Goal: Task Accomplishment & Management: Complete application form

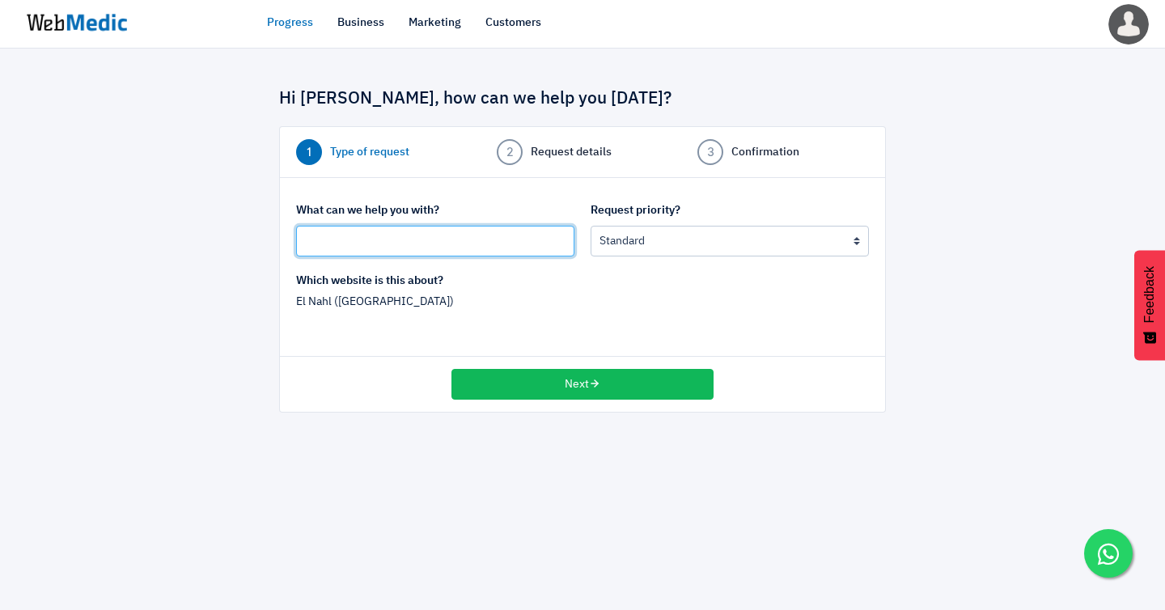
click at [383, 240] on input "text" at bounding box center [435, 241] width 278 height 31
click at [420, 233] on input "[Shopify MY] MY Merdeka Campaign" at bounding box center [435, 241] width 278 height 31
click at [496, 235] on input "[Shopify MY] MY Merdeka Sale Campaign" at bounding box center [435, 241] width 278 height 31
type input "[Shopify MY] MY Merdeka Sale Campaign in Shopify MY"
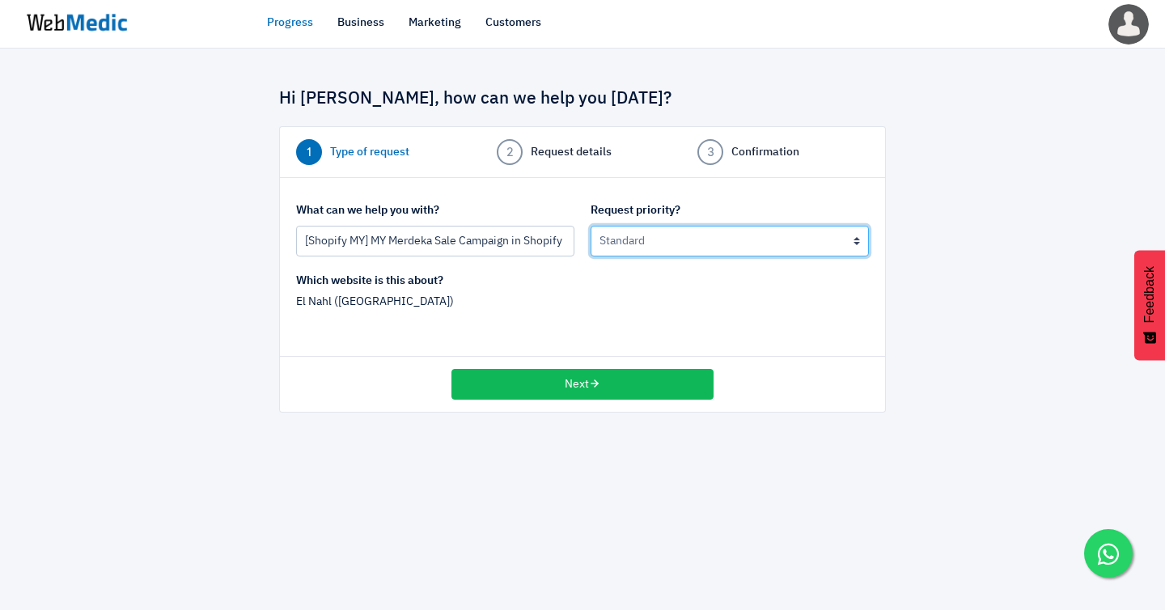
click at [642, 227] on select "Urgent: this is a mission critical issue High: this needs to be prioritized bef…" at bounding box center [730, 241] width 278 height 31
select select "2"
click at [591, 226] on select "Urgent: this is a mission critical issue High: this needs to be prioritized bef…" at bounding box center [730, 241] width 278 height 31
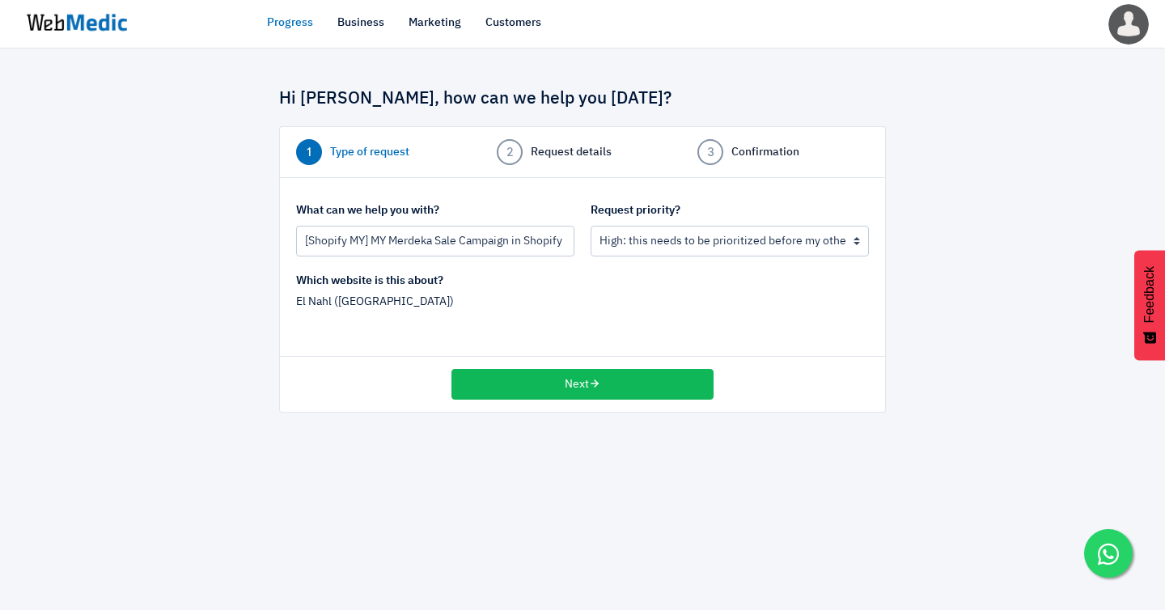
click at [339, 294] on p "El Nahl (Singapore)" at bounding box center [435, 302] width 278 height 17
click at [586, 369] on button "Next" at bounding box center [583, 384] width 262 height 31
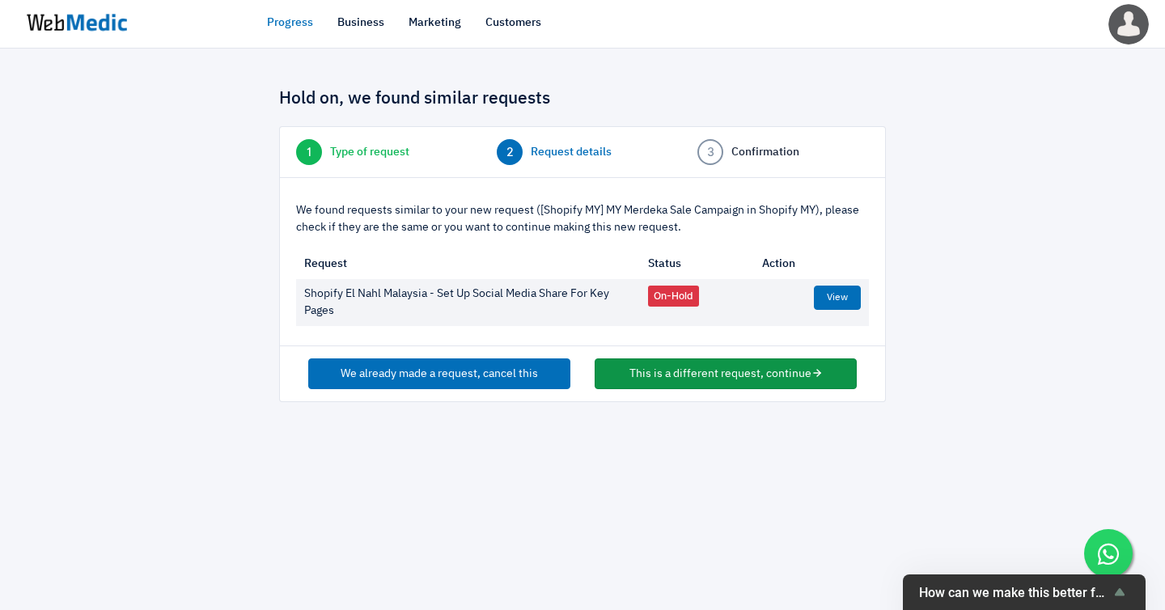
click at [697, 358] on button "This is a different request, continue" at bounding box center [726, 373] width 262 height 31
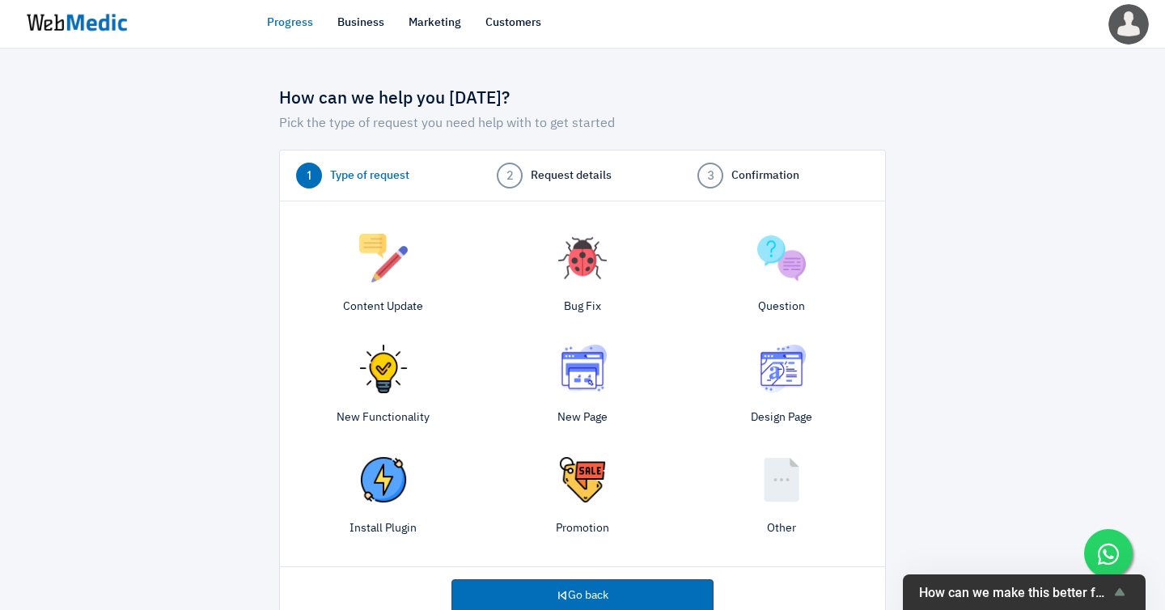
scroll to position [24, 0]
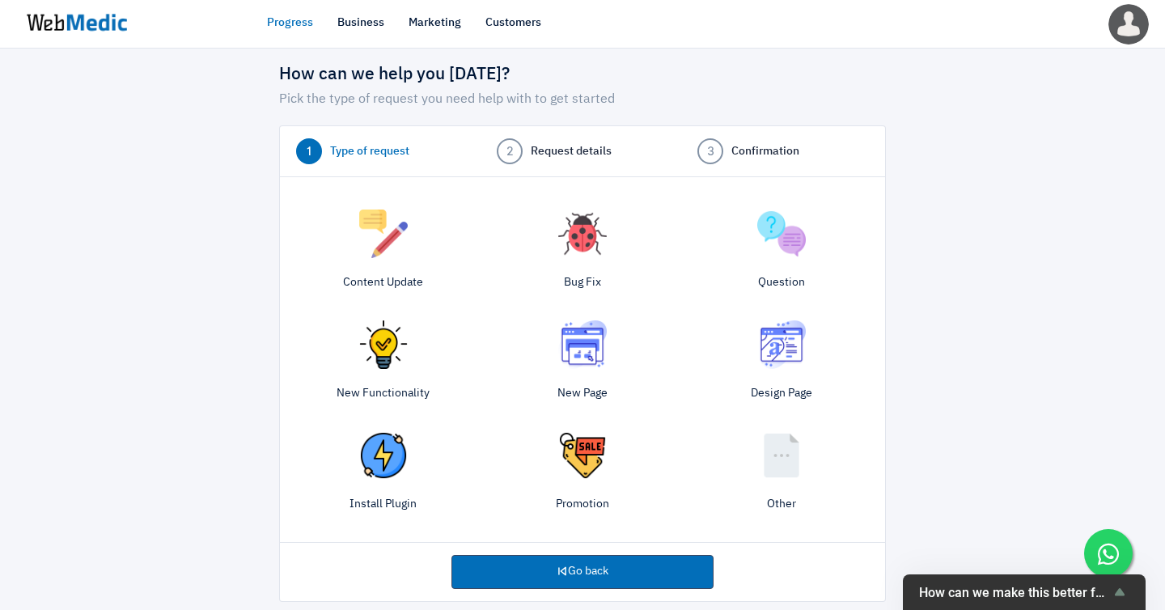
click at [788, 452] on img at bounding box center [781, 455] width 49 height 49
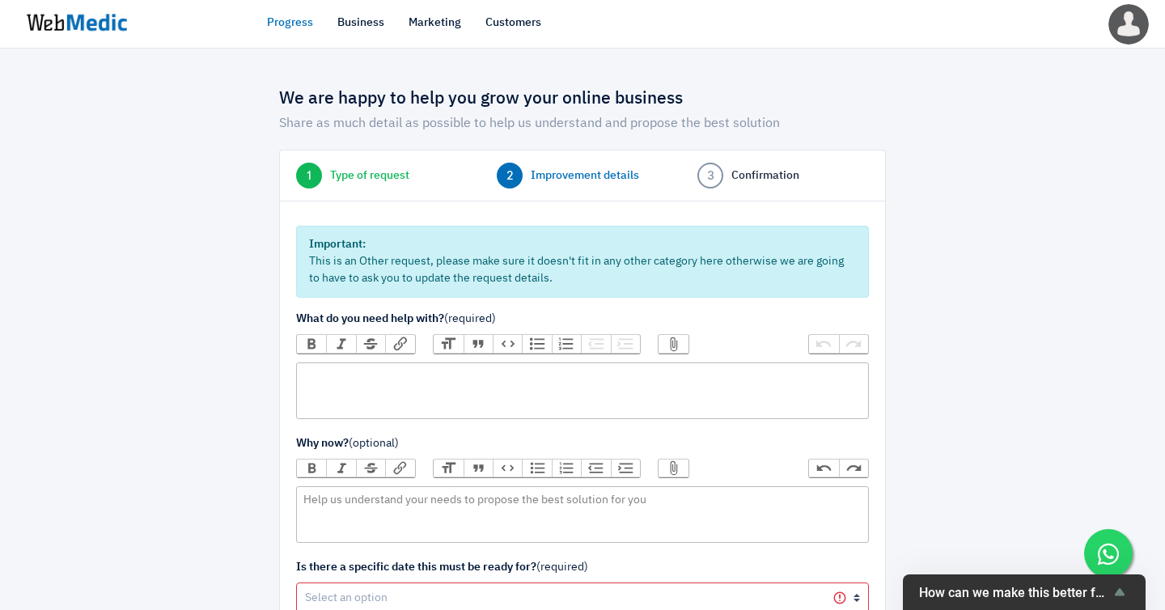
click at [428, 368] on trix-editor at bounding box center [582, 390] width 573 height 57
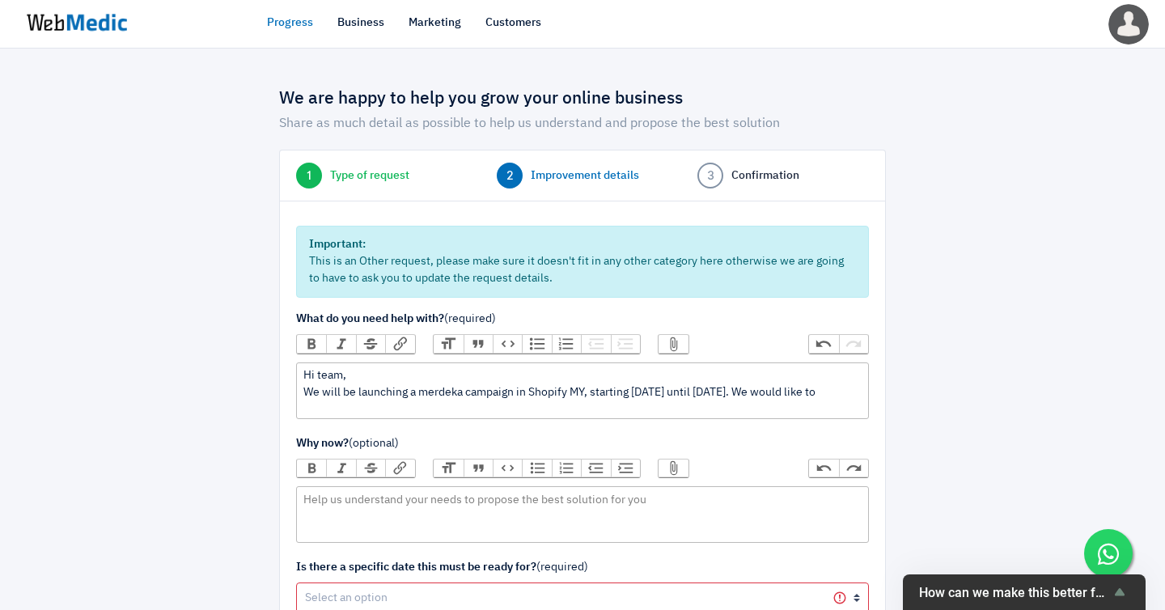
drag, startPoint x: 842, startPoint y: 375, endPoint x: 286, endPoint y: 378, distance: 555.9
click at [286, 378] on div "Important: This is an Other request, please make sure it doesn't fit in any oth…" at bounding box center [582, 471] width 605 height 540
copy div "We will be launching a merdeka campaign in Shopify MY, starting 25th August unt…"
paste trix-editor "<div>Hi team,&nbsp;<br>We will be launching our Merdeka campaign on Shopify MY …"
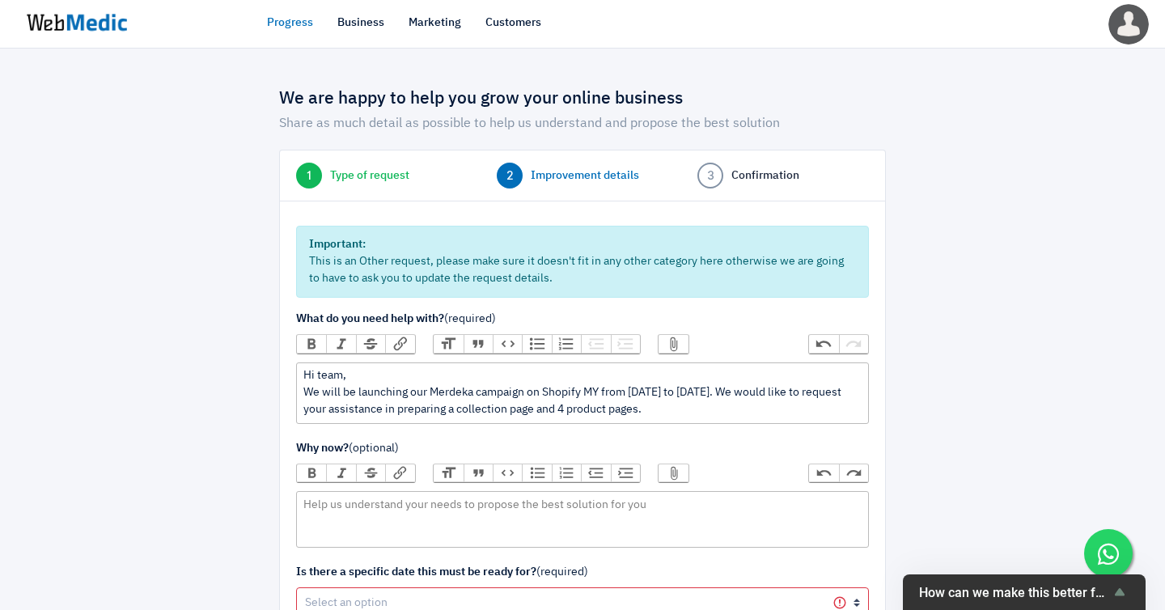
type trix-editor "<div>Hi team,&nbsp;<br>We will be launching our Merdeka campaign on Shopify MY …"
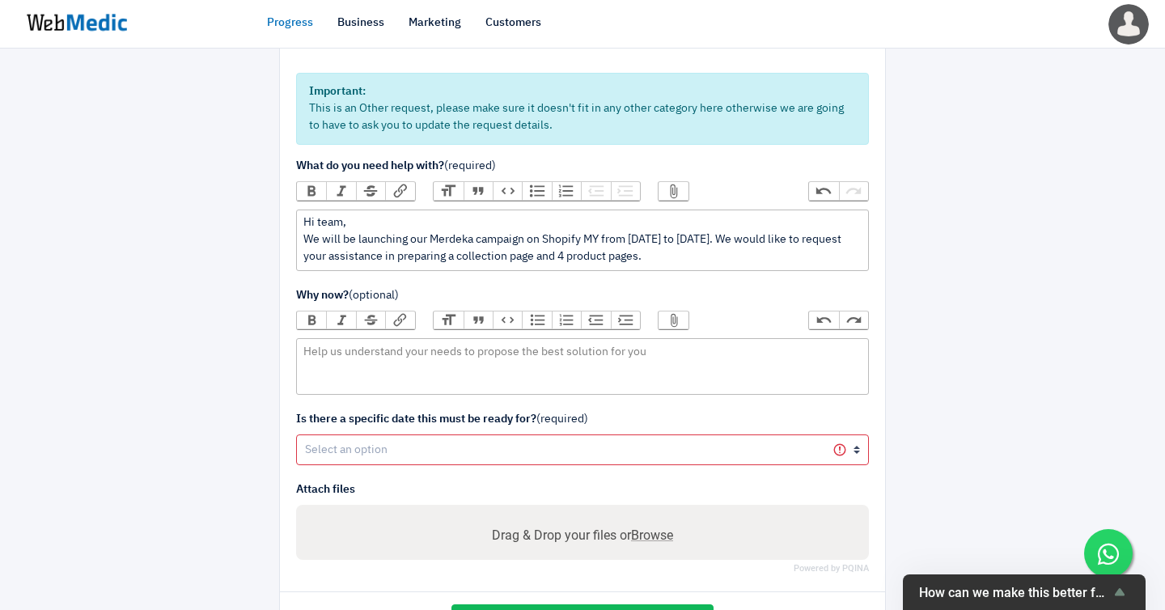
scroll to position [155, 0]
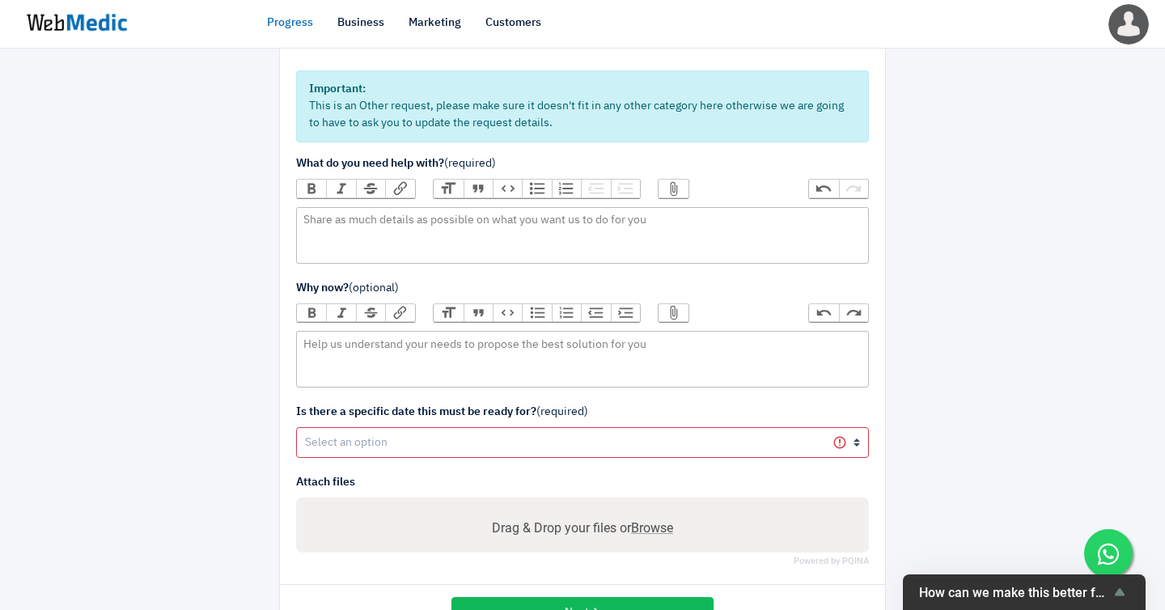
click at [287, 248] on div "Important: This is an Other request, please make sure it doesn't fit in any oth…" at bounding box center [582, 315] width 605 height 540
click at [322, 207] on trix-editor at bounding box center [582, 235] width 573 height 57
paste trix-editor "<div>Hi team,&nbsp;<br>We will be launching our Merdeka campaign on Shopify MY …"
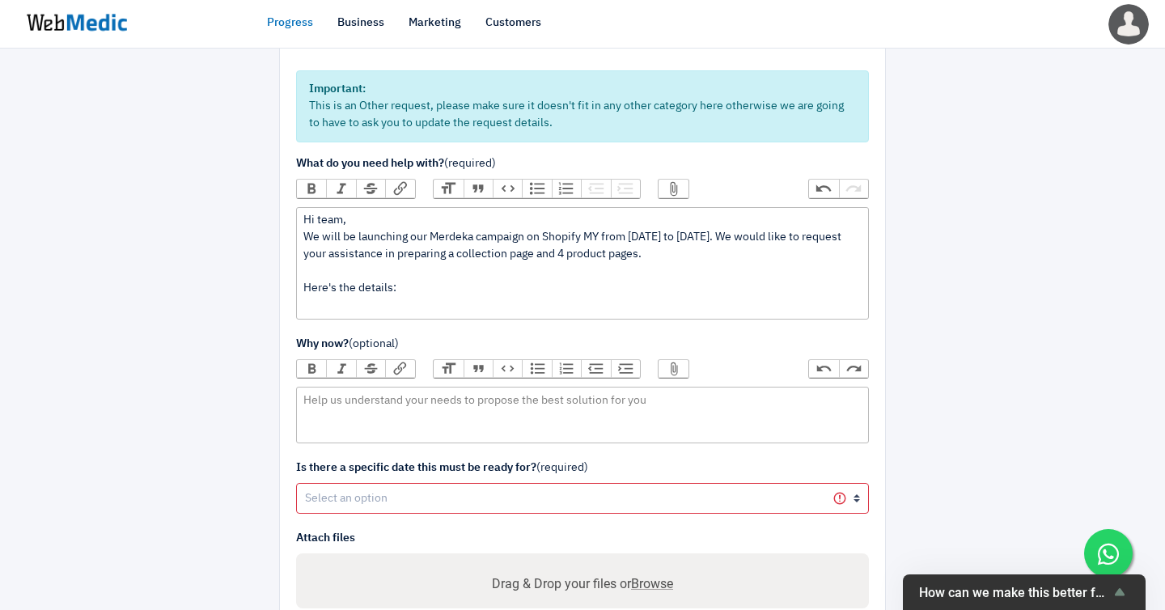
paste trix-editor "<div>Hi team,&nbsp;<br>We will be launching our Merdeka campaign on Shopify MY …"
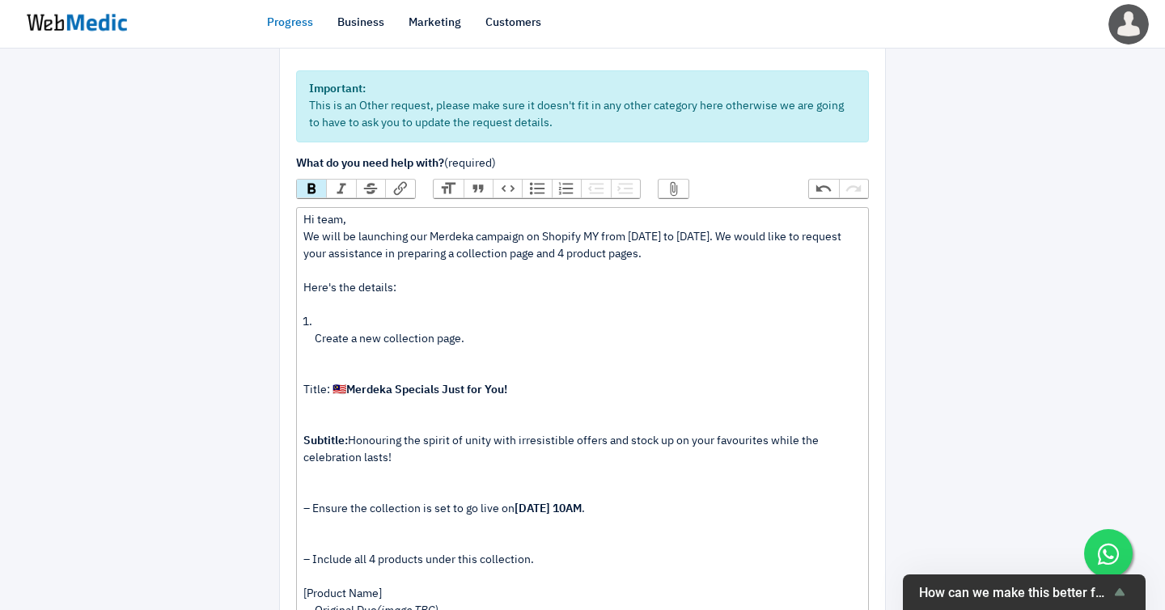
click at [312, 314] on ol "Create a new collection page." at bounding box center [582, 339] width 558 height 51
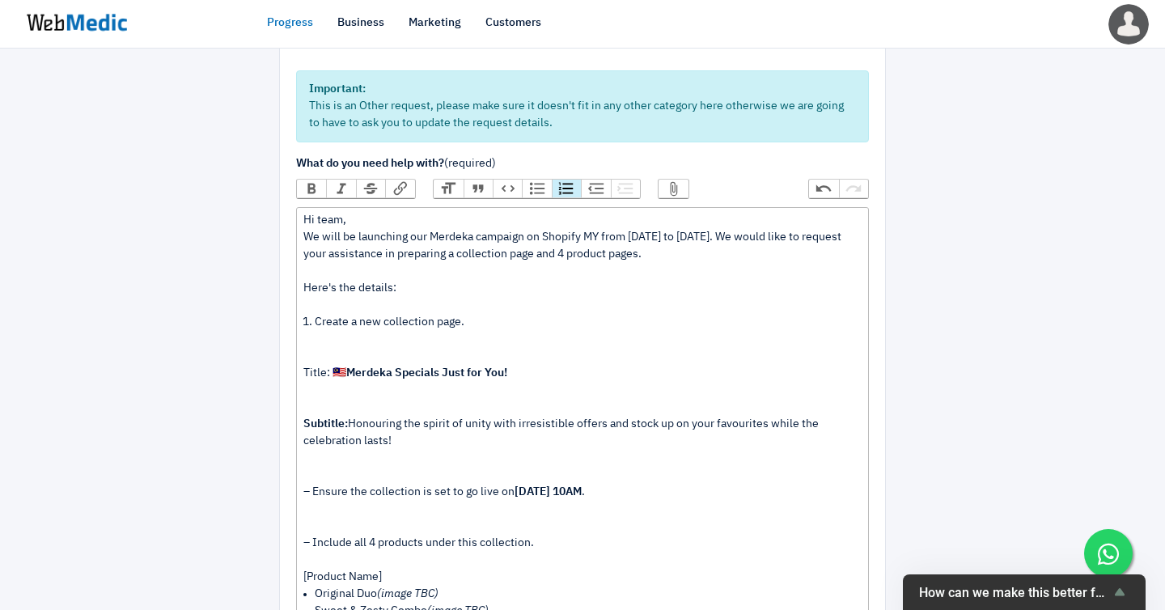
click at [370, 314] on li "Create a new collection page." at bounding box center [588, 331] width 546 height 34
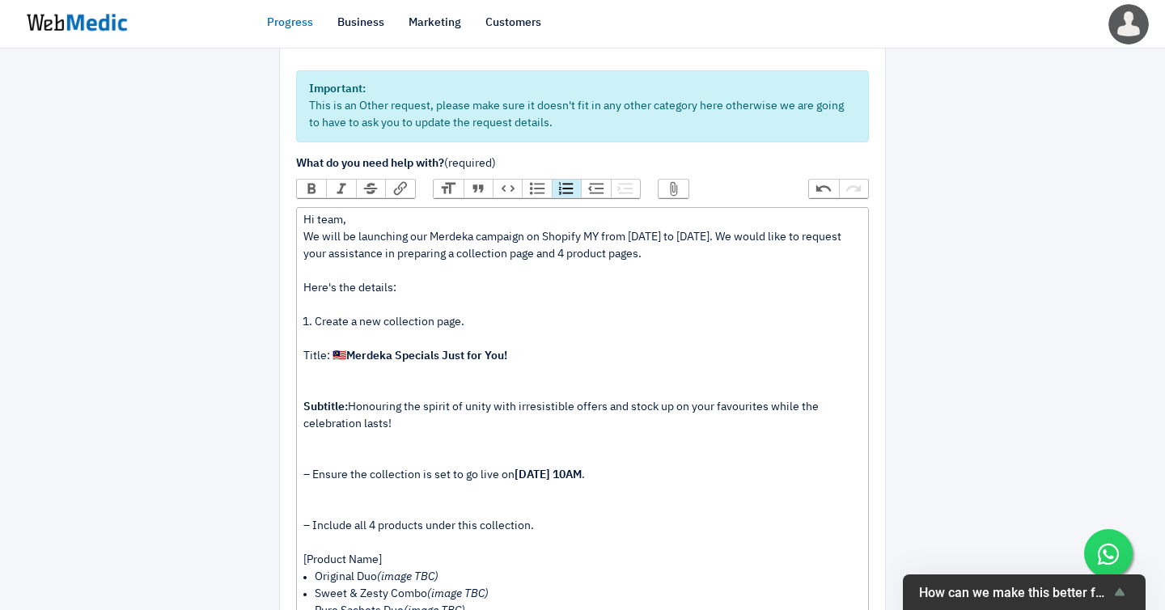
click at [303, 331] on div "Title: 🇲🇾 Merdeka Specials Just for You!" at bounding box center [582, 356] width 558 height 51
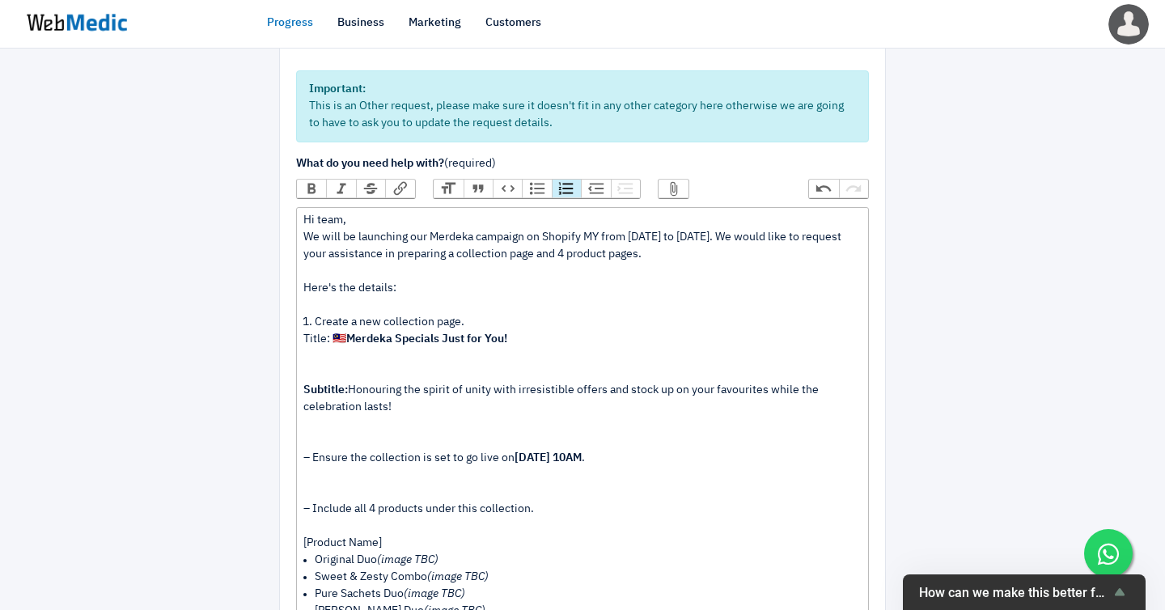
click at [303, 365] on div "Subtitle: Honouring the spirit of unity with irresistible offers and stock up o…" at bounding box center [582, 399] width 558 height 68
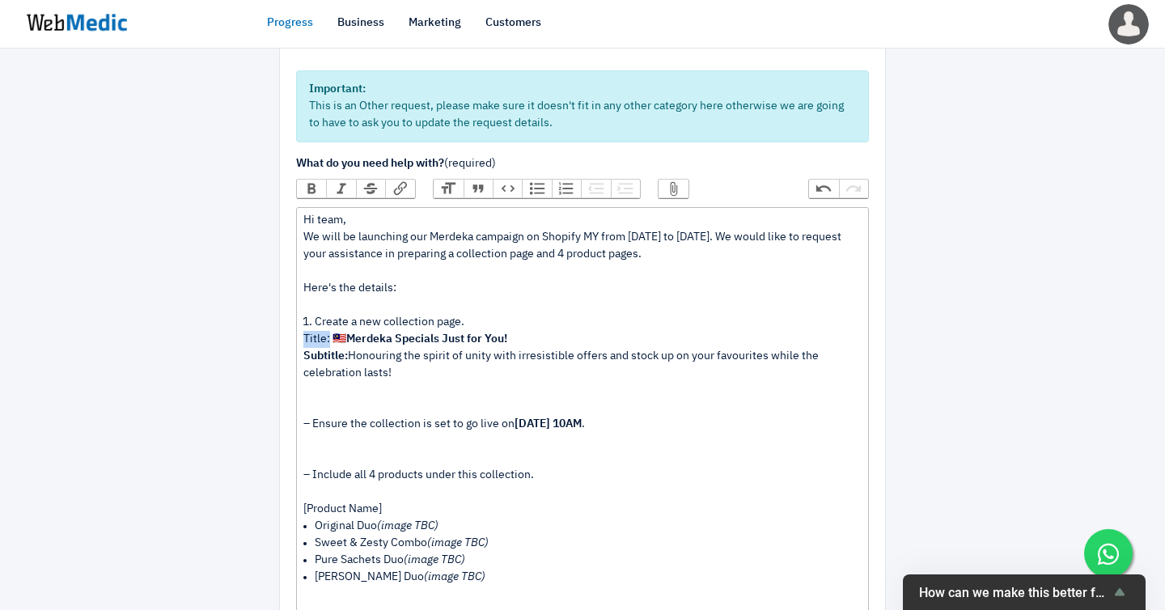
drag, startPoint x: 326, startPoint y: 309, endPoint x: 295, endPoint y: 309, distance: 30.7
click at [296, 309] on trix-editor "Hi team, We will be launching our Merdeka campaign on Shopify MY from 25th to 3…" at bounding box center [582, 467] width 573 height 520
click at [312, 180] on button "Bold" at bounding box center [311, 189] width 29 height 18
click at [371, 333] on strong "Merdeka Specials Just for You!" at bounding box center [424, 338] width 161 height 11
click at [312, 399] on div "– Ensure the collection is set to go live on 25th August, 10AM ." at bounding box center [582, 424] width 558 height 51
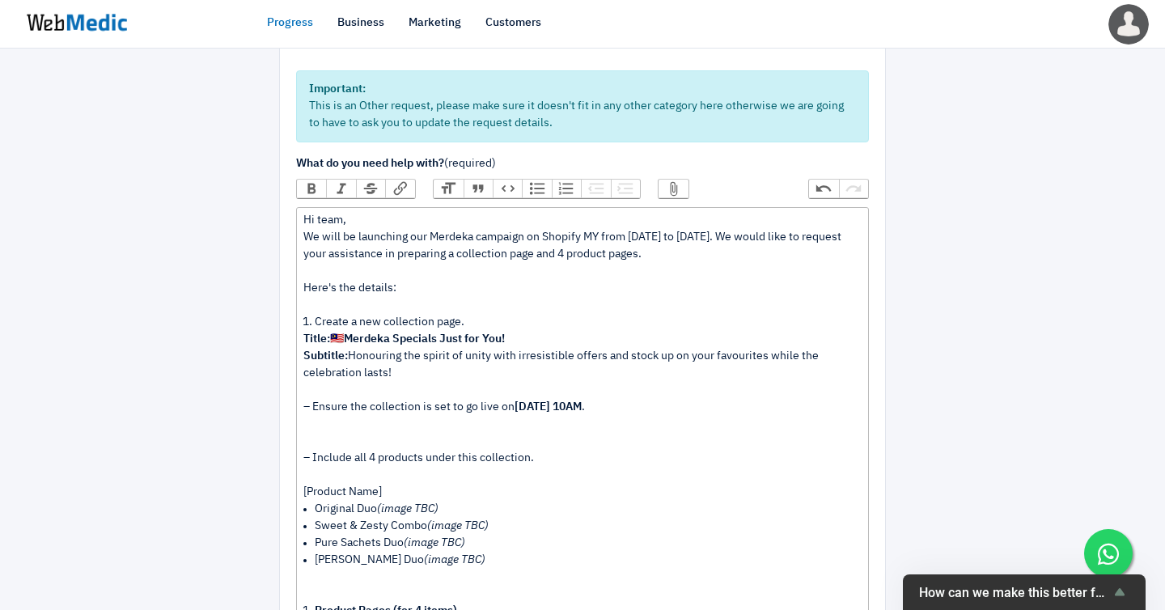
click at [309, 433] on div "– Include all 4 products under this collection." at bounding box center [582, 458] width 558 height 51
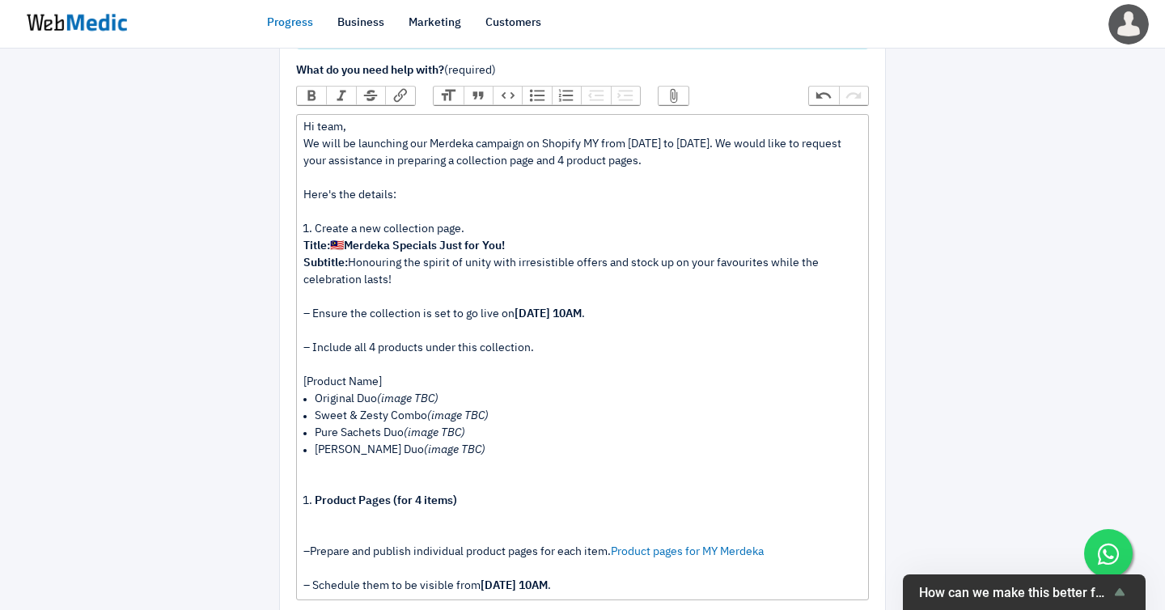
scroll to position [281, 0]
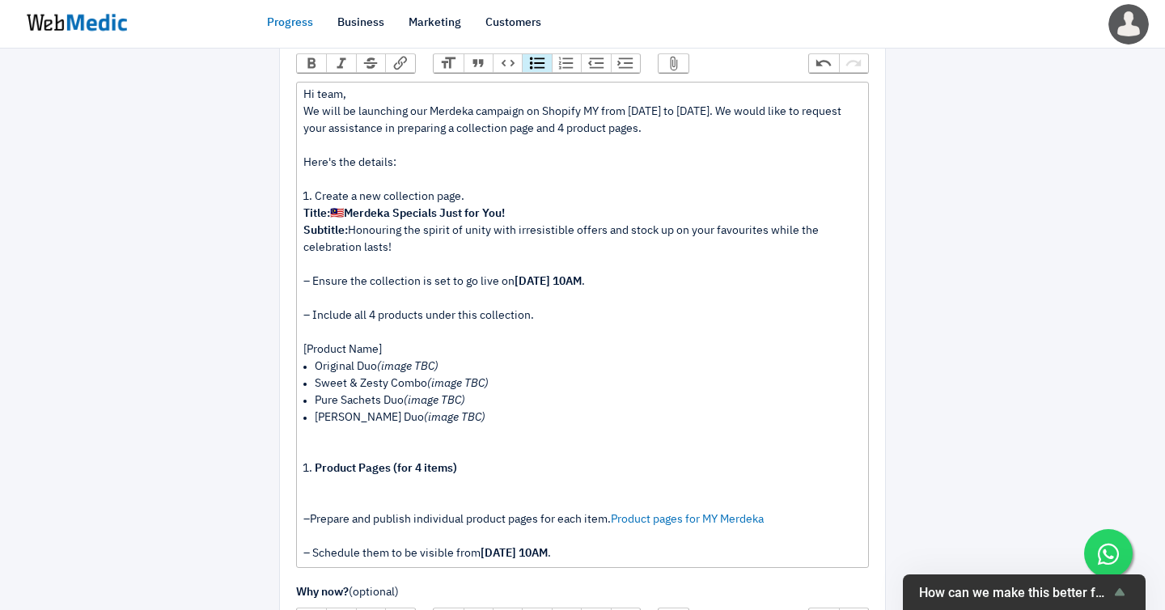
click at [321, 409] on li "Zesty Sachets Duo (image TBC)" at bounding box center [588, 434] width 546 height 51
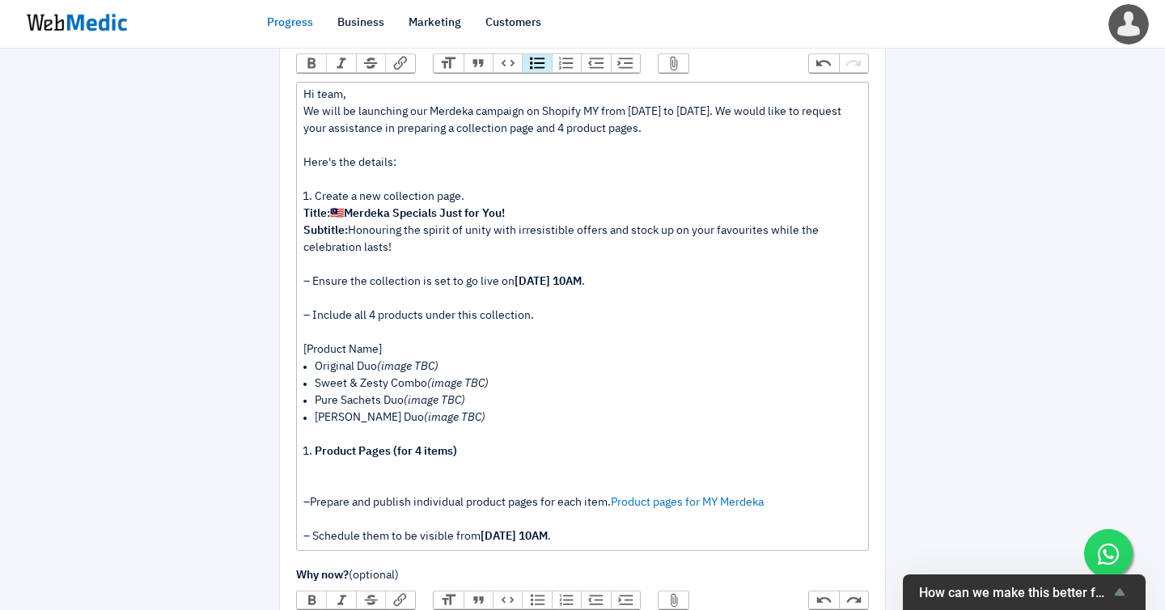
click at [315, 443] on li "Product Pages (for 4 items)" at bounding box center [588, 460] width 546 height 34
drag, startPoint x: 444, startPoint y: 375, endPoint x: 275, endPoint y: 375, distance: 169.1
click at [275, 375] on div "We are happy to help you grow your online business Share as much detail as poss…" at bounding box center [582, 360] width 631 height 1136
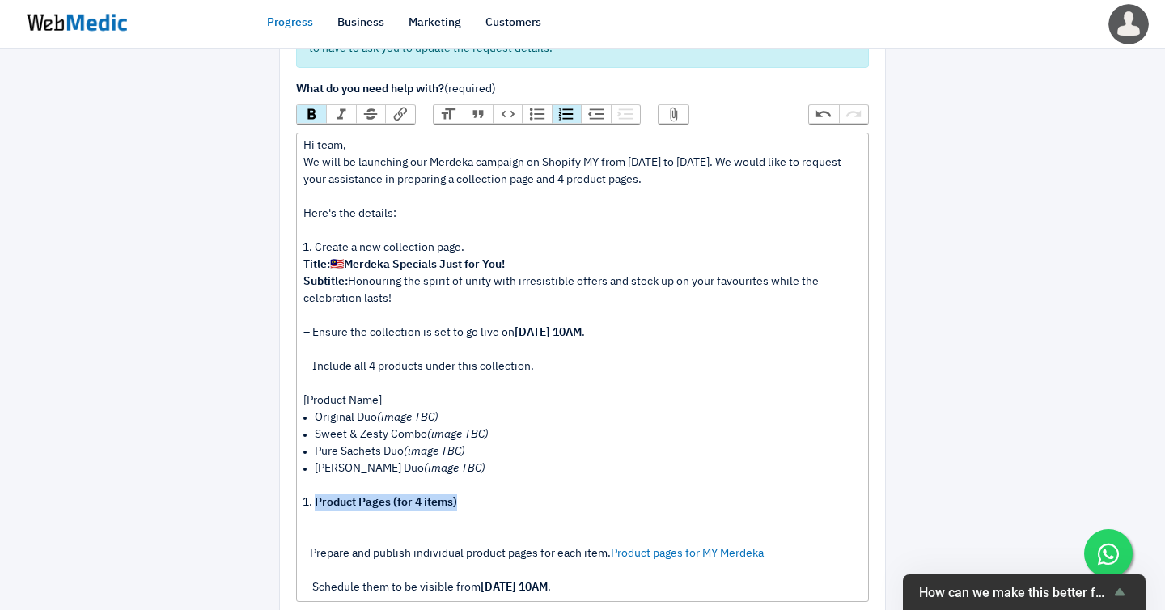
scroll to position [222, 0]
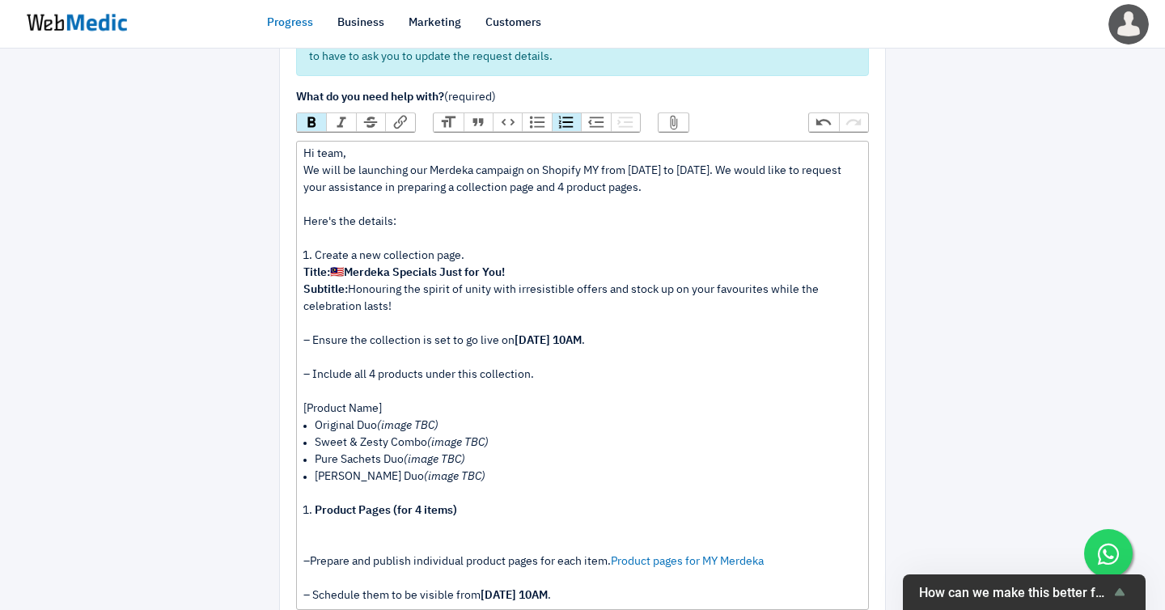
click at [314, 113] on button "Bold" at bounding box center [311, 122] width 29 height 18
click at [315, 502] on li "Product Pages (for 4 items)" at bounding box center [588, 519] width 546 height 34
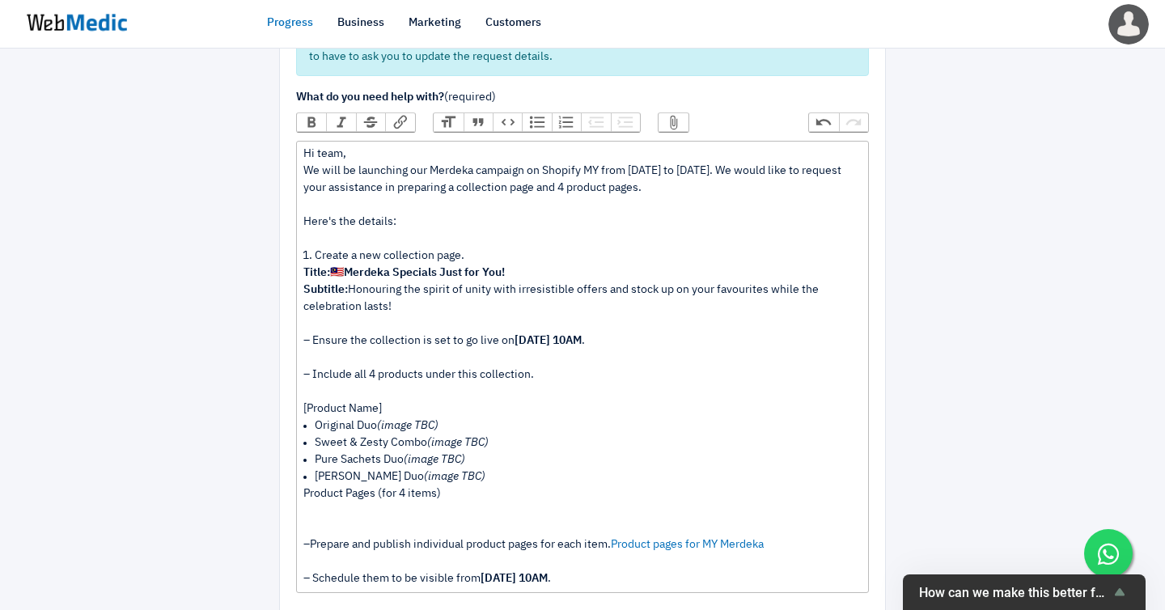
click at [322, 485] on div "Product Pages (for 4 items)" at bounding box center [582, 502] width 558 height 34
click at [303, 485] on div "Product Pages (for 4 items)" at bounding box center [582, 502] width 558 height 34
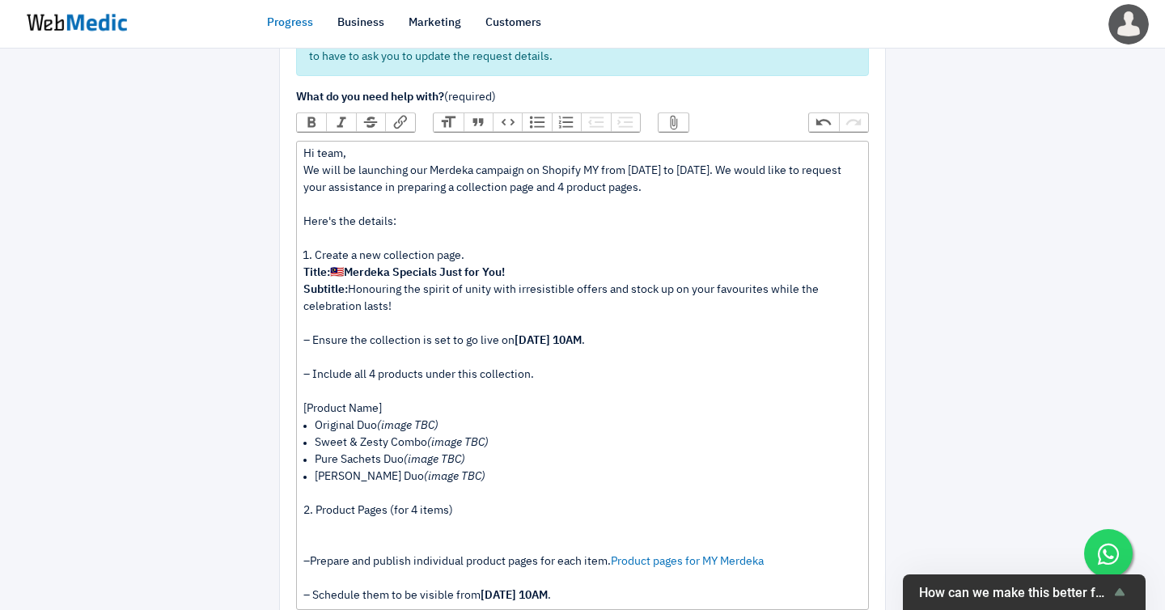
scroll to position [259, 0]
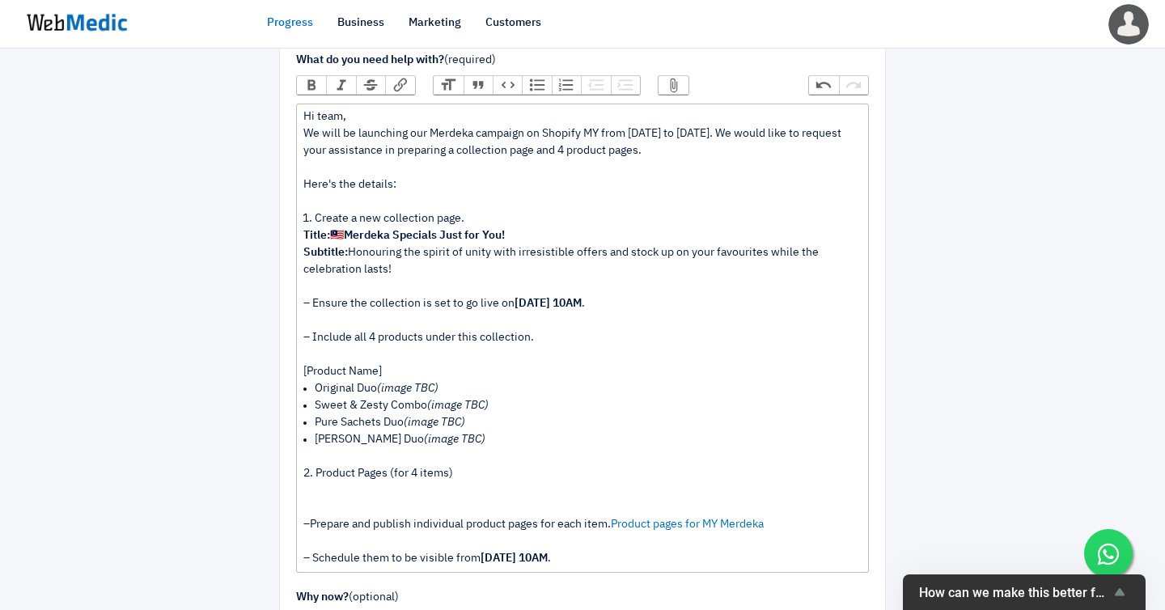
click at [339, 499] on div "– Prepare and publish individual product pages for each item. Product pages for…" at bounding box center [582, 524] width 558 height 51
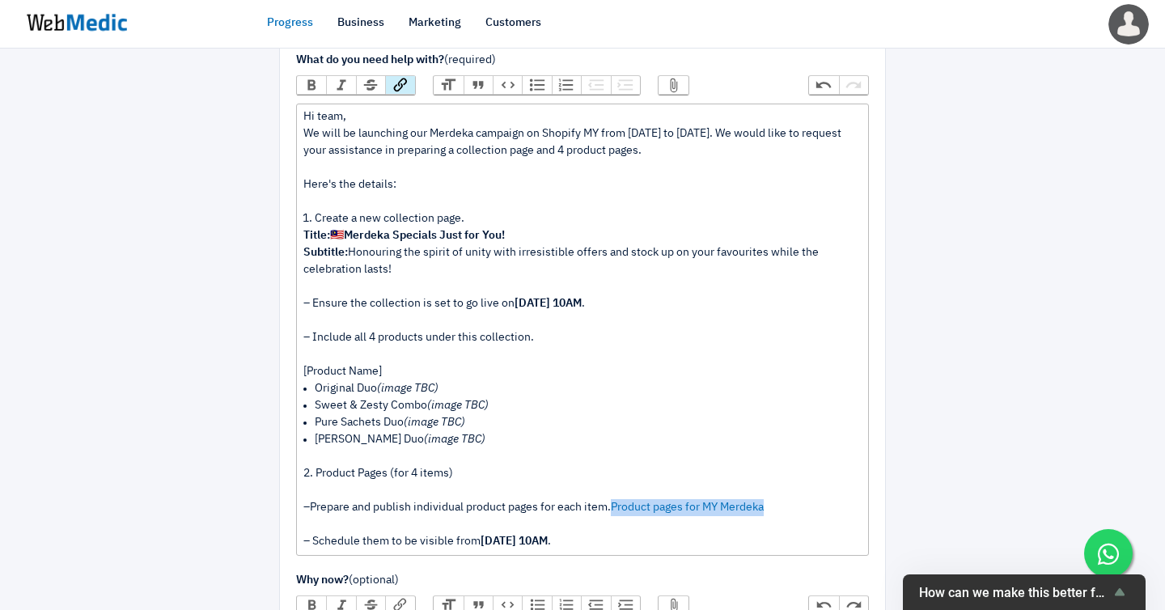
drag, startPoint x: 574, startPoint y: 428, endPoint x: 715, endPoint y: 435, distance: 140.9
click at [715, 499] on div "– Prepare and publish individual product pages for each item. Product pages for…" at bounding box center [582, 516] width 558 height 34
paste trix-editor "<div>Hi team,&nbsp;<br>We will be launching our Merdeka campaign on Shopify MY …"
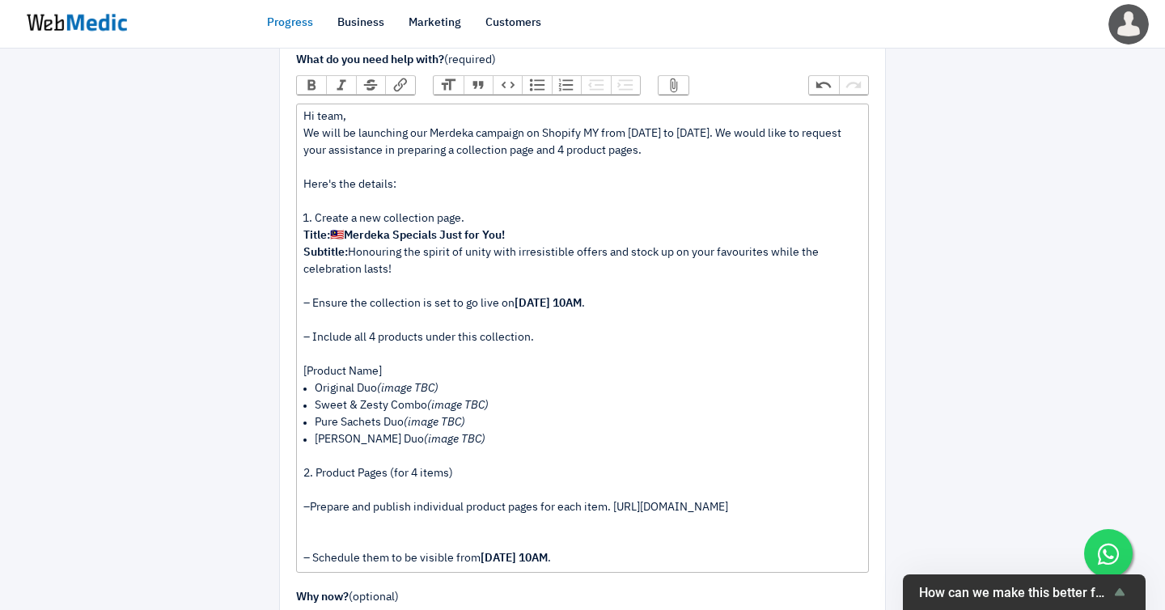
type trix-editor "<div>Hi team,&nbsp;<br>We will be launching our Merdeka campaign on Shopify MY …"
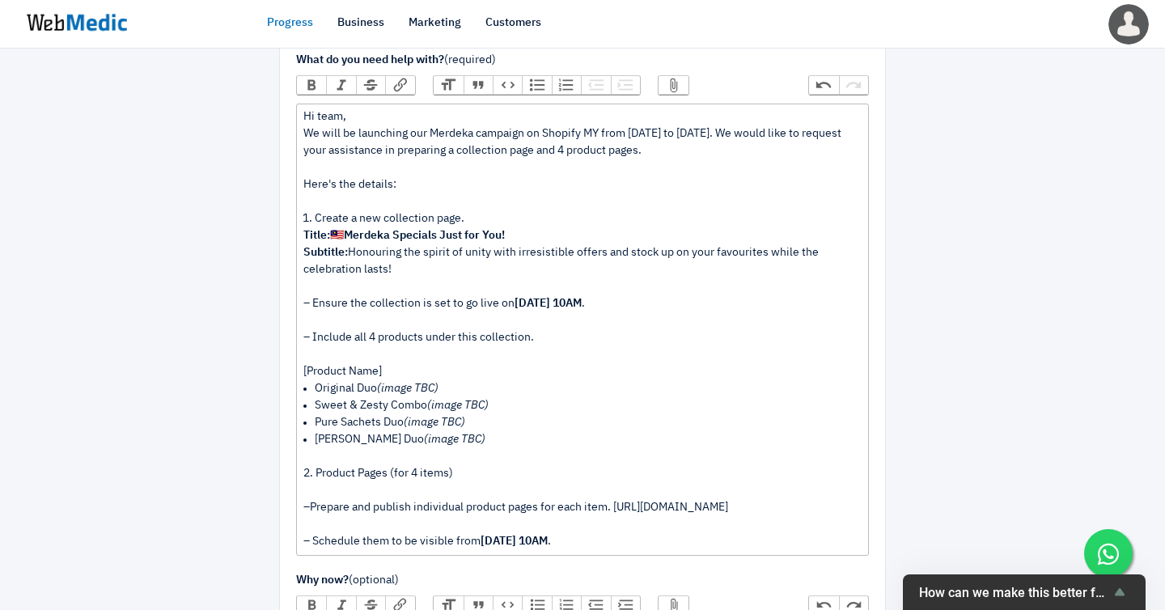
drag, startPoint x: 769, startPoint y: 442, endPoint x: 295, endPoint y: 435, distance: 475.0
click at [294, 436] on div "Important: This is an Other request, please make sure it doesn't fit in any oth…" at bounding box center [582, 409] width 605 height 935
click at [388, 76] on button "Link" at bounding box center [399, 85] width 29 height 18
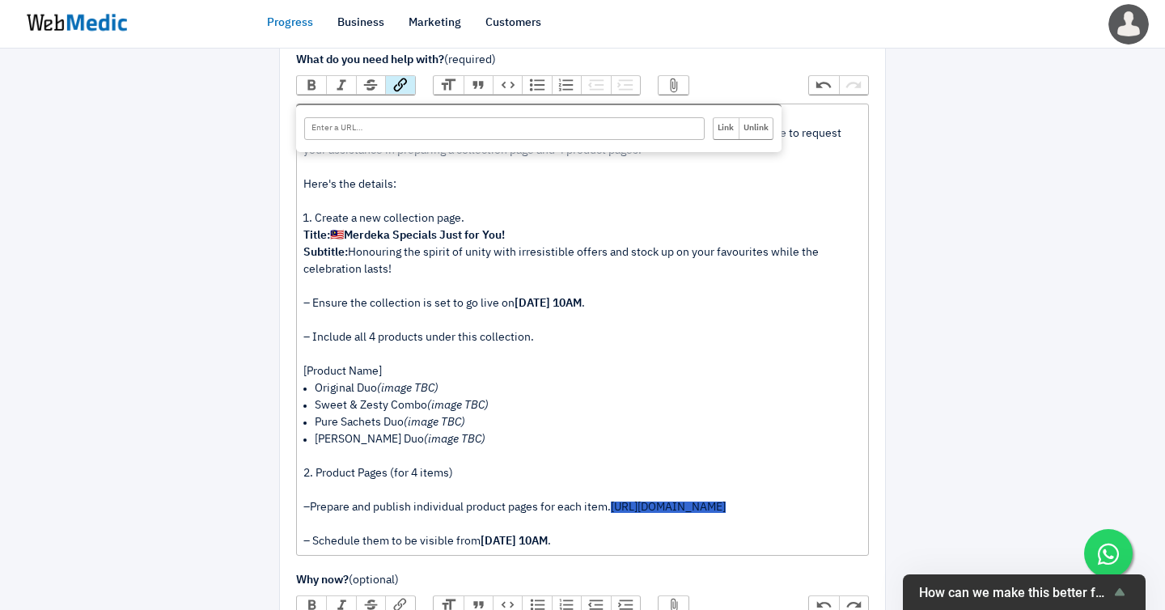
paste input "https://docs.google.com/document/d/1IawdiVE7AfehfDZFsBAbz9strjTaG2b7xsX4WaR_Vbg…"
type input "https://docs.google.com/document/d/1IawdiVE7AfehfDZFsBAbz9strjTaG2b7xsX4WaR_Vbg…"
click at [731, 118] on input "Link" at bounding box center [726, 128] width 25 height 21
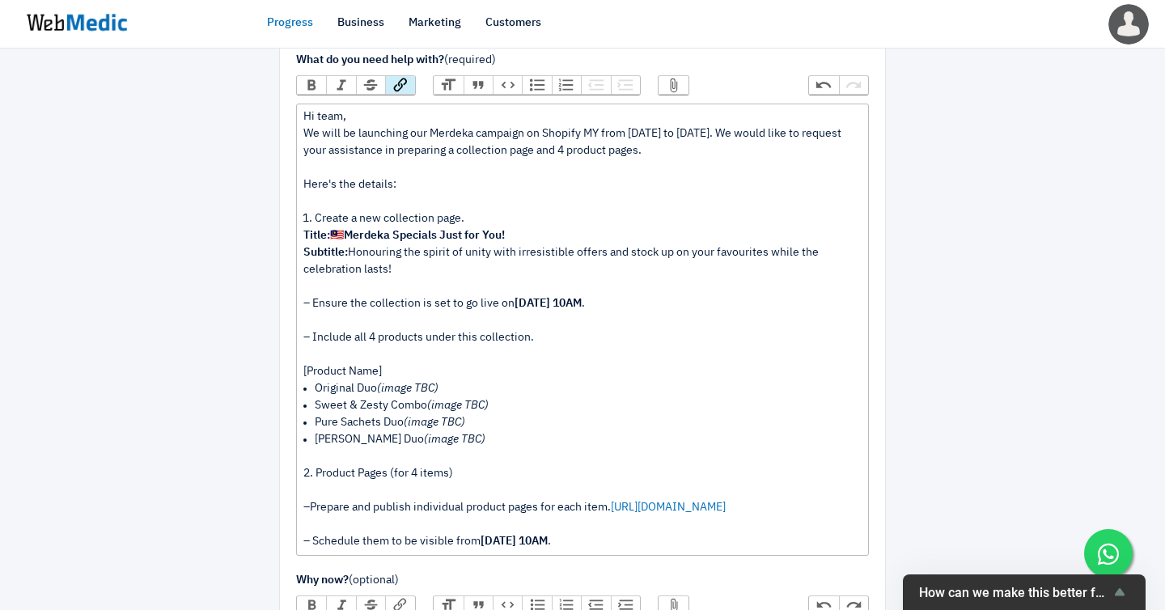
click at [529, 448] on div "2. Product Pages (for 4 items)" at bounding box center [582, 473] width 558 height 51
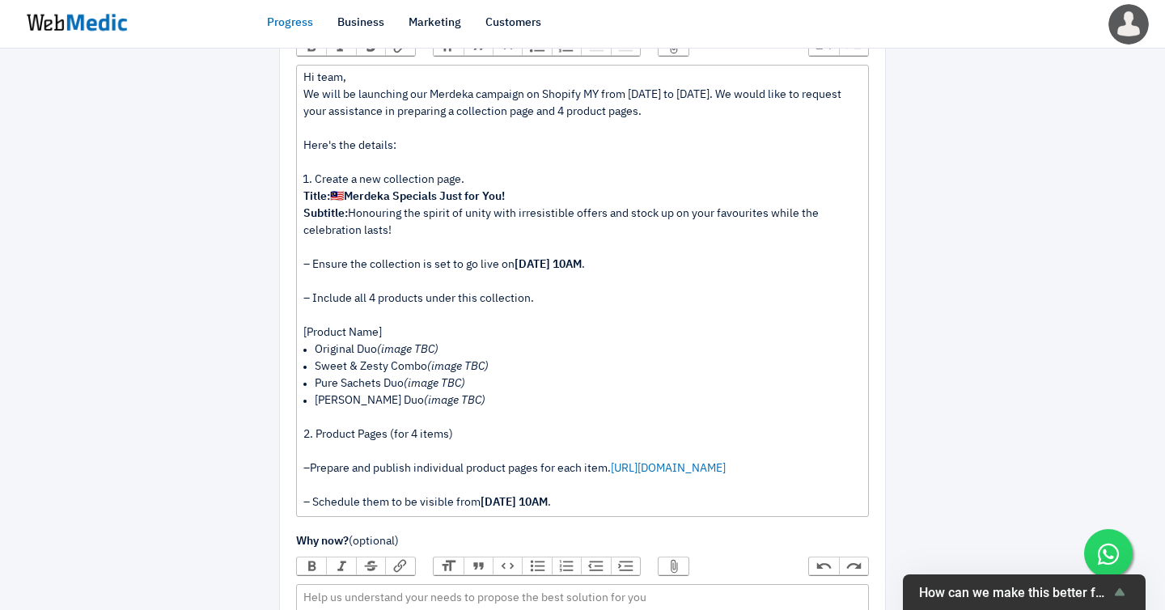
scroll to position [299, 0]
click at [481, 459] on div "– Prepare and publish individual product pages for each item. https://docs.goog…" at bounding box center [582, 476] width 558 height 34
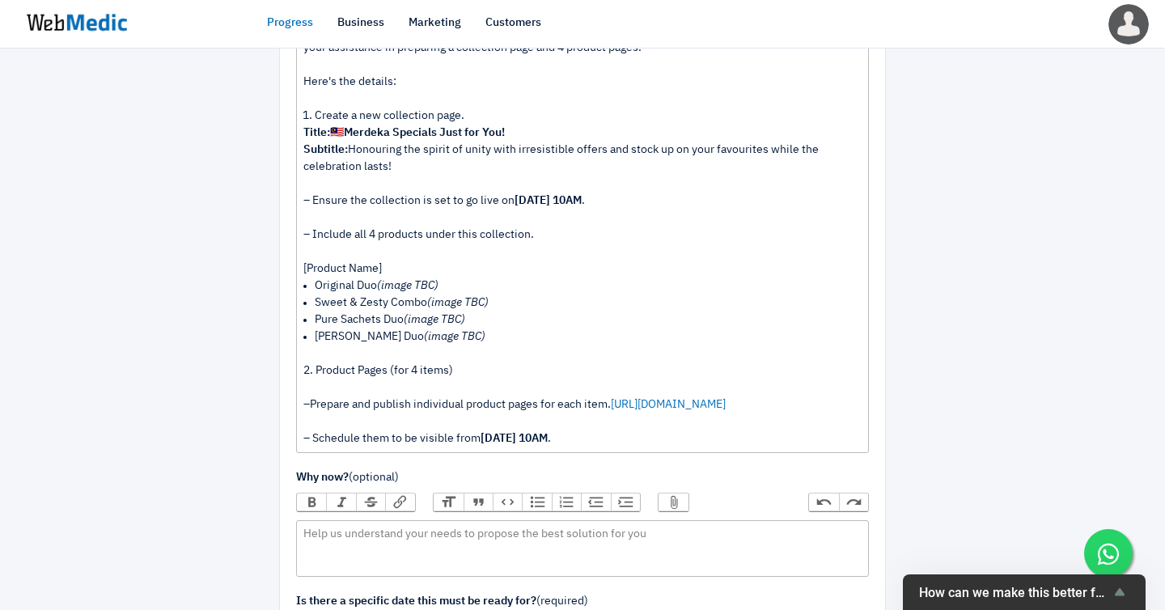
scroll to position [383, 0]
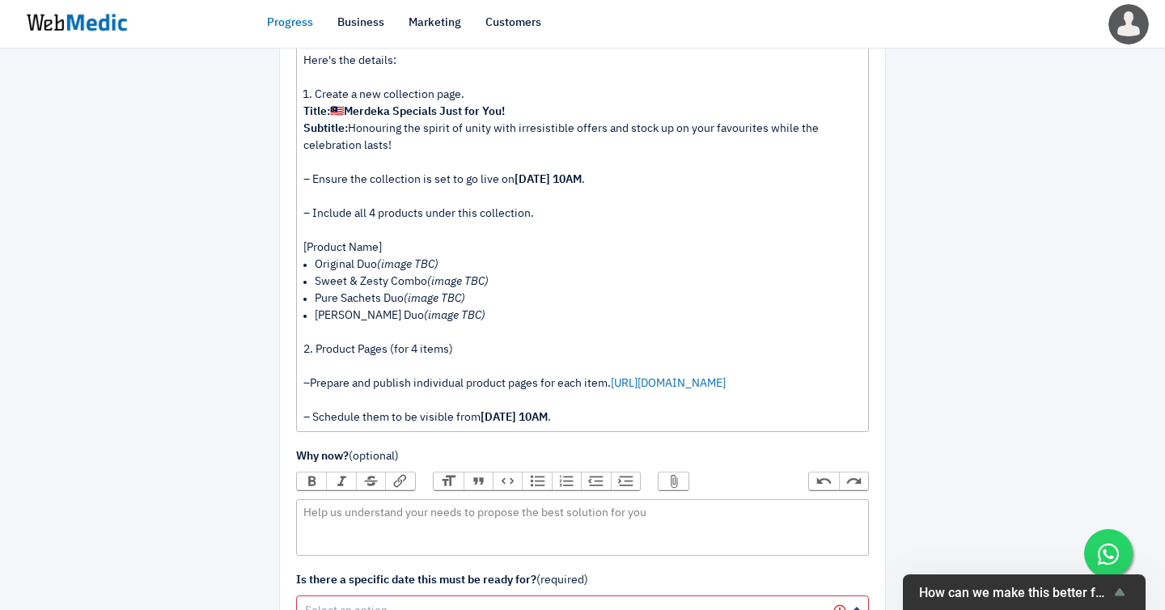
click at [578, 409] on div "– Schedule them to be visible from 25th August, 10AM ." at bounding box center [582, 417] width 558 height 17
type trix-editor "<div>Hi team,&nbsp;<br>We will be launching our Merdeka campaign on Shopify MY …"
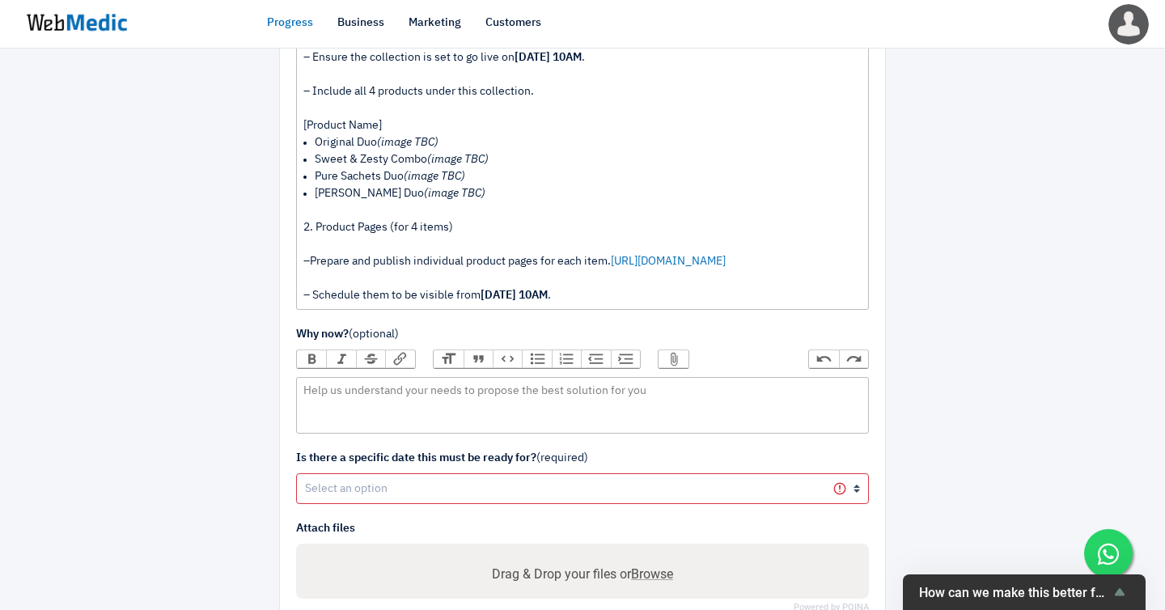
scroll to position [508, 0]
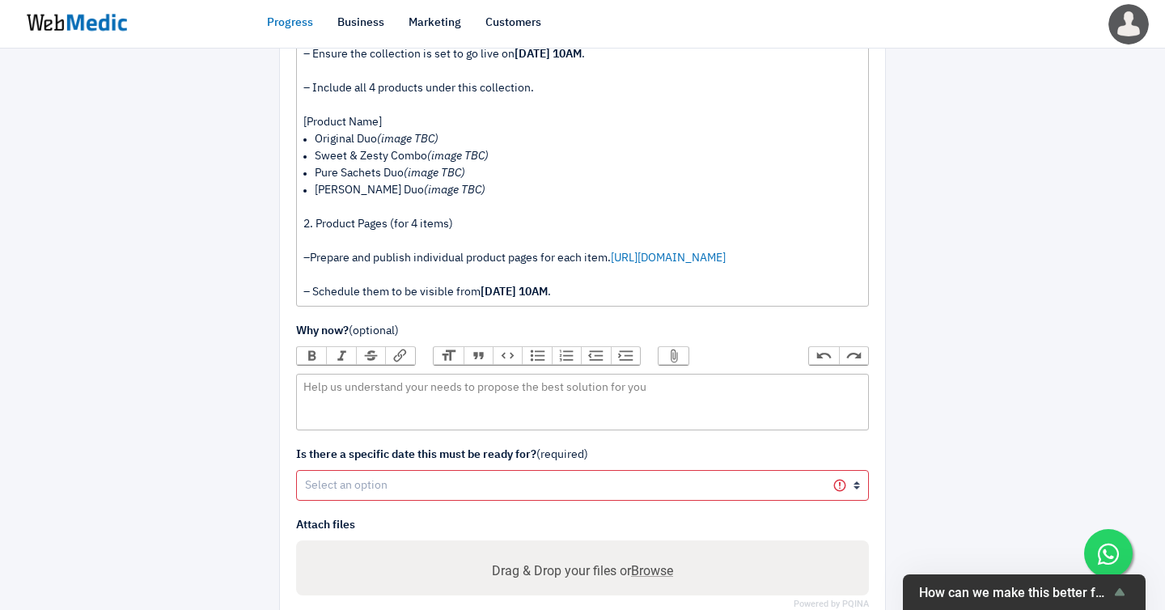
click at [179, 286] on div at bounding box center [188, 124] width 158 height 1119
click at [329, 470] on select "Yes No" at bounding box center [582, 485] width 573 height 31
select select "1"
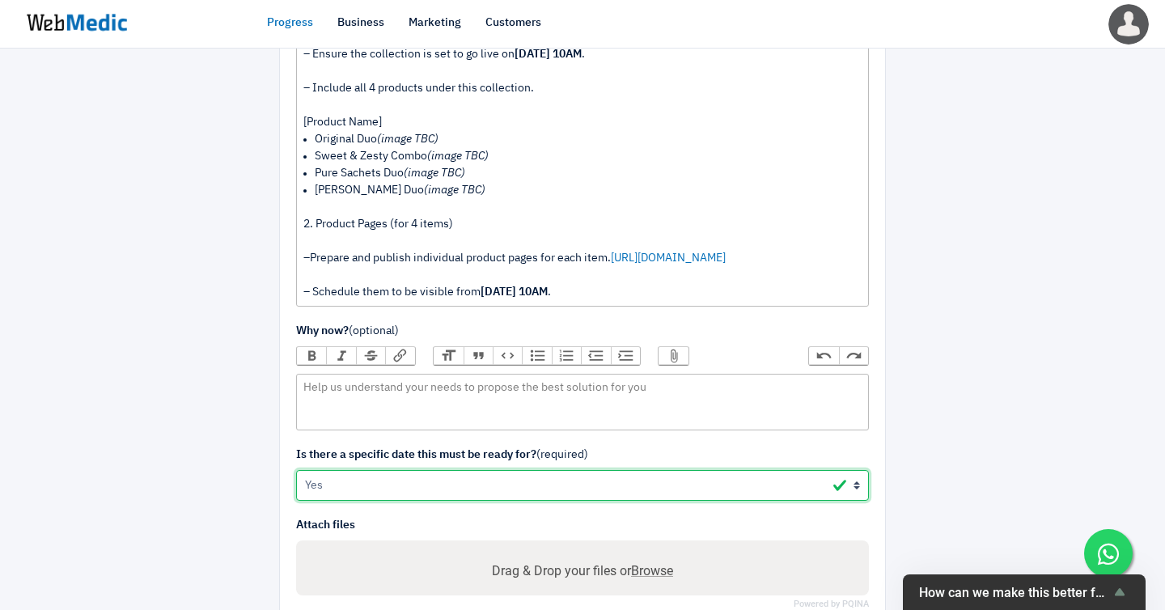
click at [296, 470] on select "Yes No" at bounding box center [582, 485] width 573 height 31
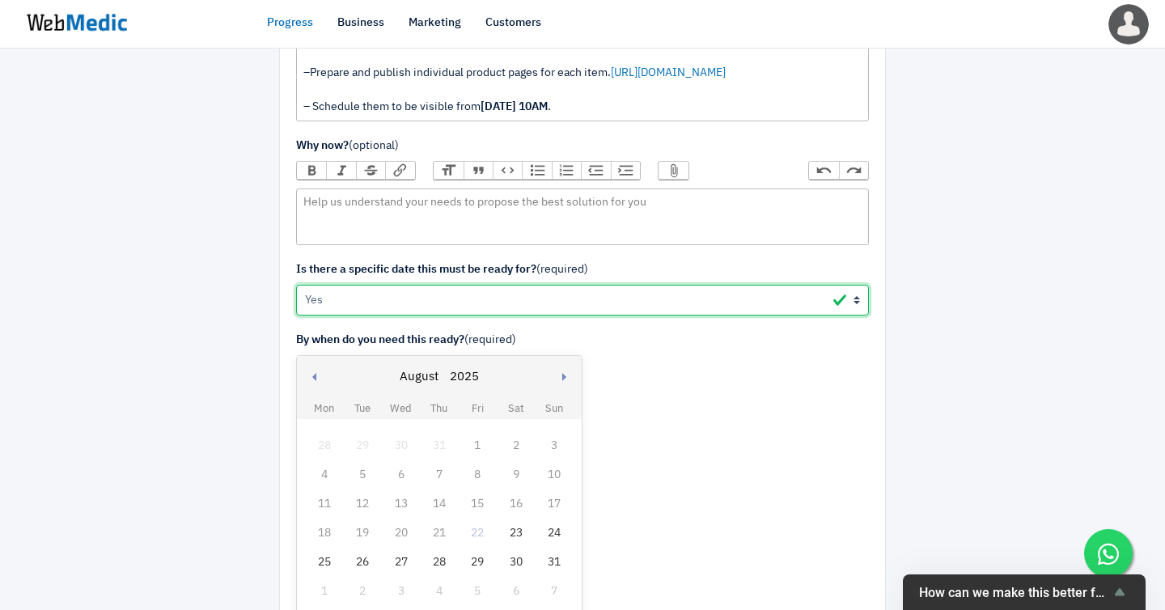
scroll to position [697, 0]
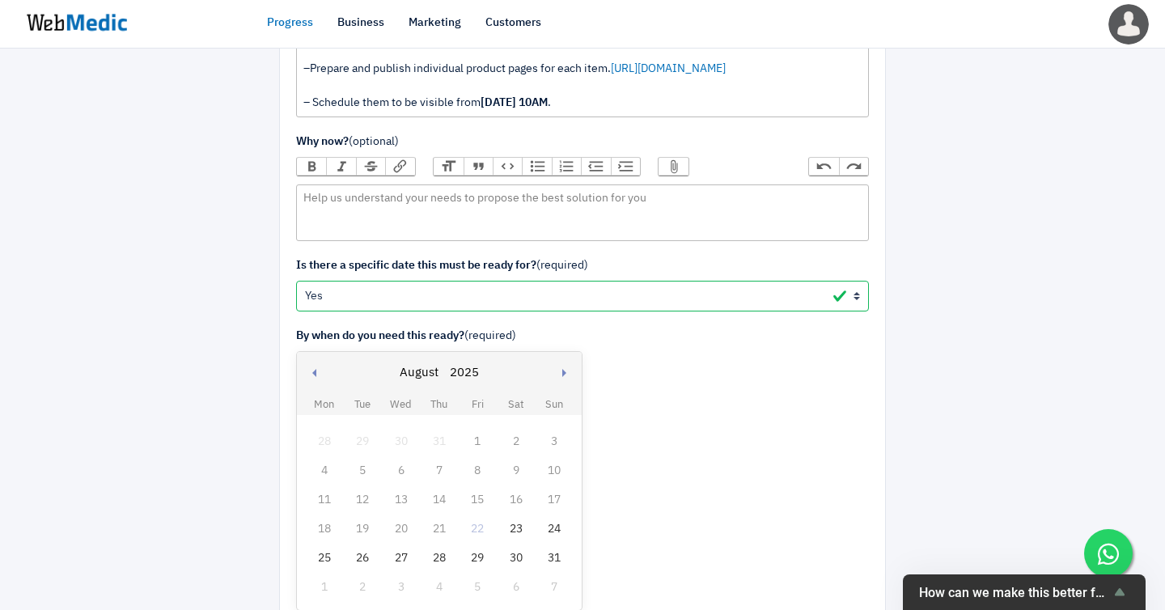
click at [512, 519] on div "23" at bounding box center [516, 529] width 21 height 21
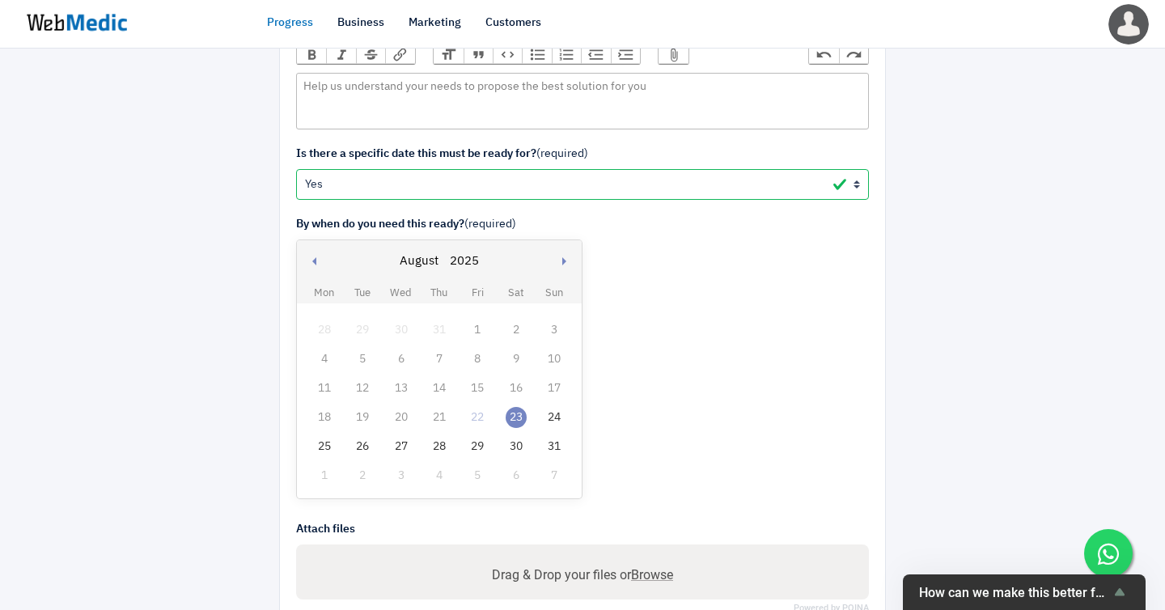
click at [647, 567] on span "Browse" at bounding box center [652, 574] width 42 height 15
click at [647, 567] on input "Drag & Drop your files or Browse" at bounding box center [582, 577] width 547 height 20
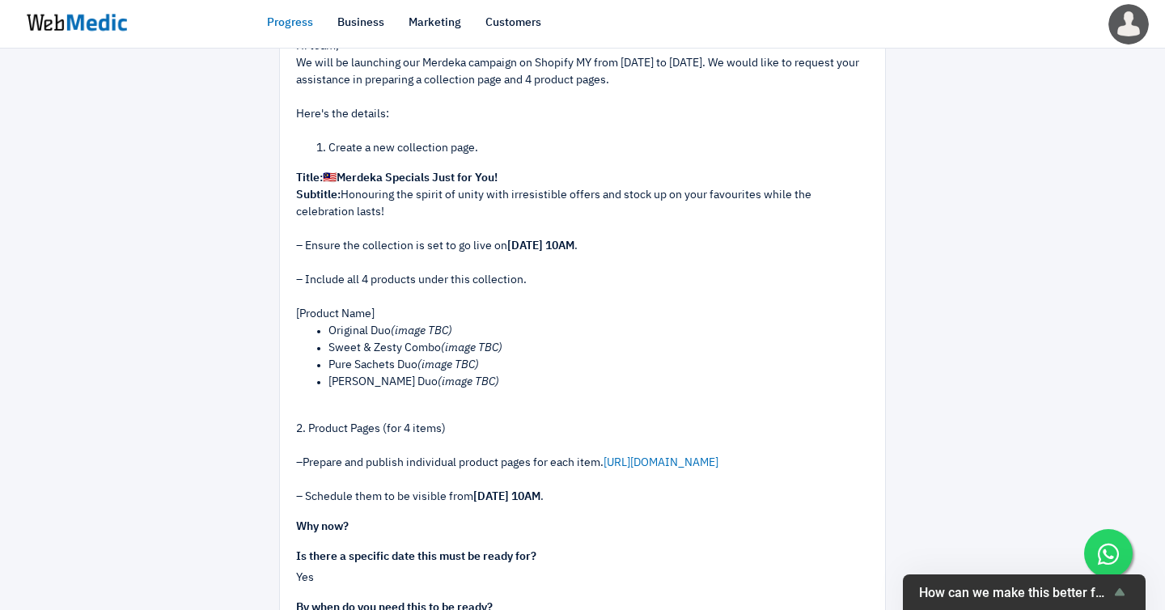
scroll to position [391, 0]
